Goal: Task Accomplishment & Management: Use online tool/utility

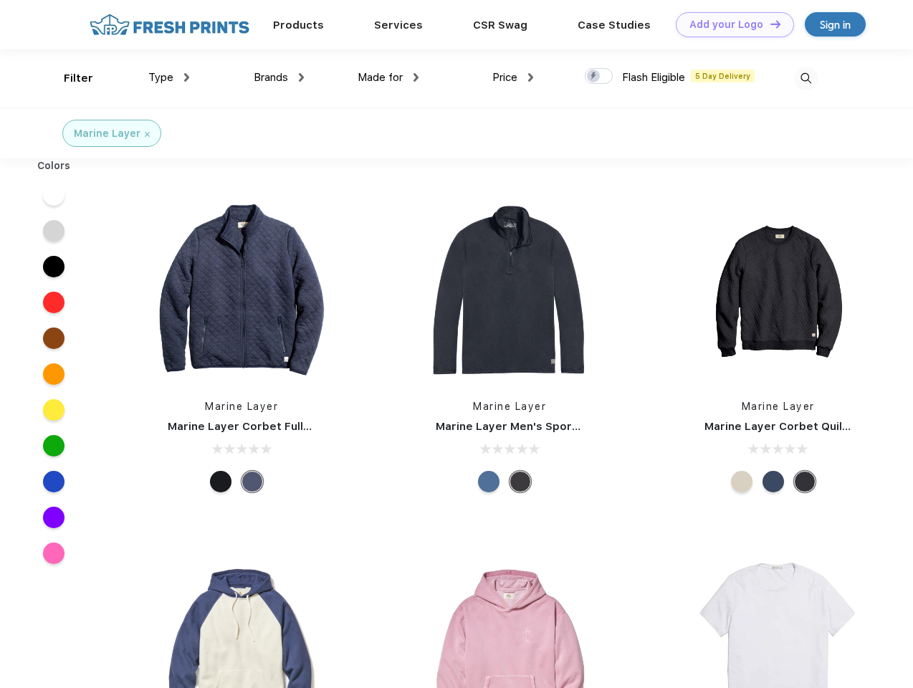
click at [730, 24] on link "Add your Logo Design Tool" at bounding box center [735, 24] width 118 height 25
click at [0, 0] on div "Design Tool" at bounding box center [0, 0] width 0 height 0
click at [769, 24] on link "Add your Logo Design Tool" at bounding box center [735, 24] width 118 height 25
click at [69, 78] on div "Filter" at bounding box center [78, 78] width 29 height 16
click at [169, 77] on span "Type" at bounding box center [160, 77] width 25 height 13
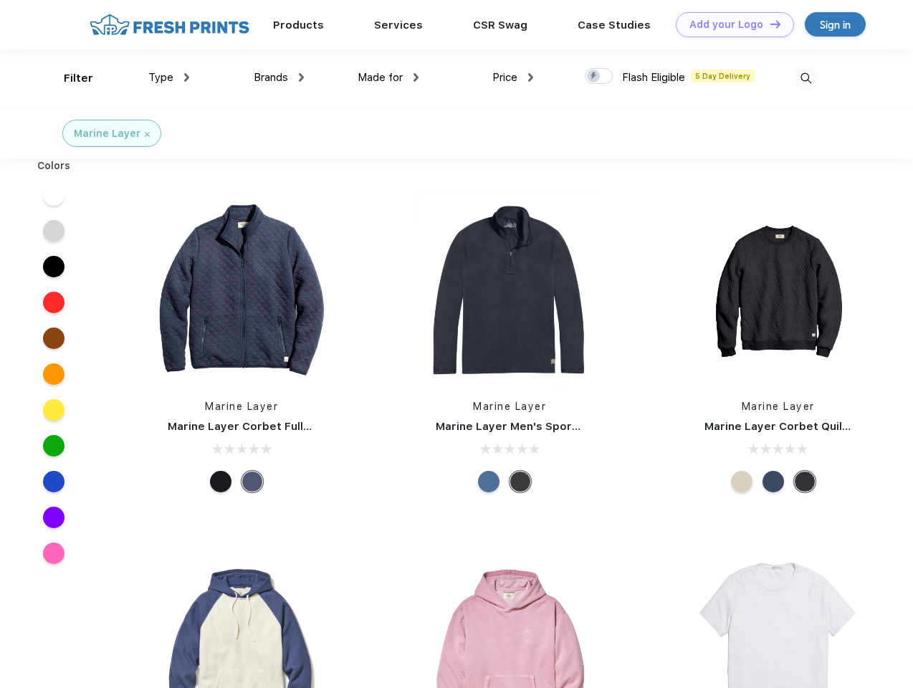
click at [279, 77] on span "Brands" at bounding box center [271, 77] width 34 height 13
click at [389, 77] on span "Made for" at bounding box center [380, 77] width 45 height 13
click at [513, 77] on span "Price" at bounding box center [505, 77] width 25 height 13
click at [599, 77] on div at bounding box center [599, 76] width 28 height 16
click at [594, 77] on input "checkbox" at bounding box center [589, 71] width 9 height 9
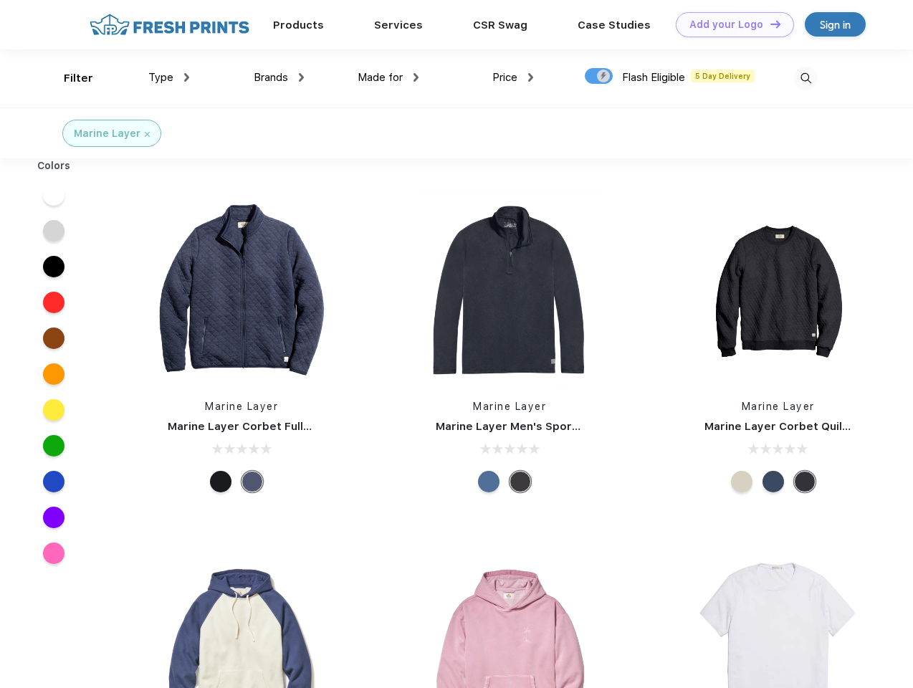
click at [806, 78] on img at bounding box center [806, 79] width 24 height 24
